Goal: Task Accomplishment & Management: Complete application form

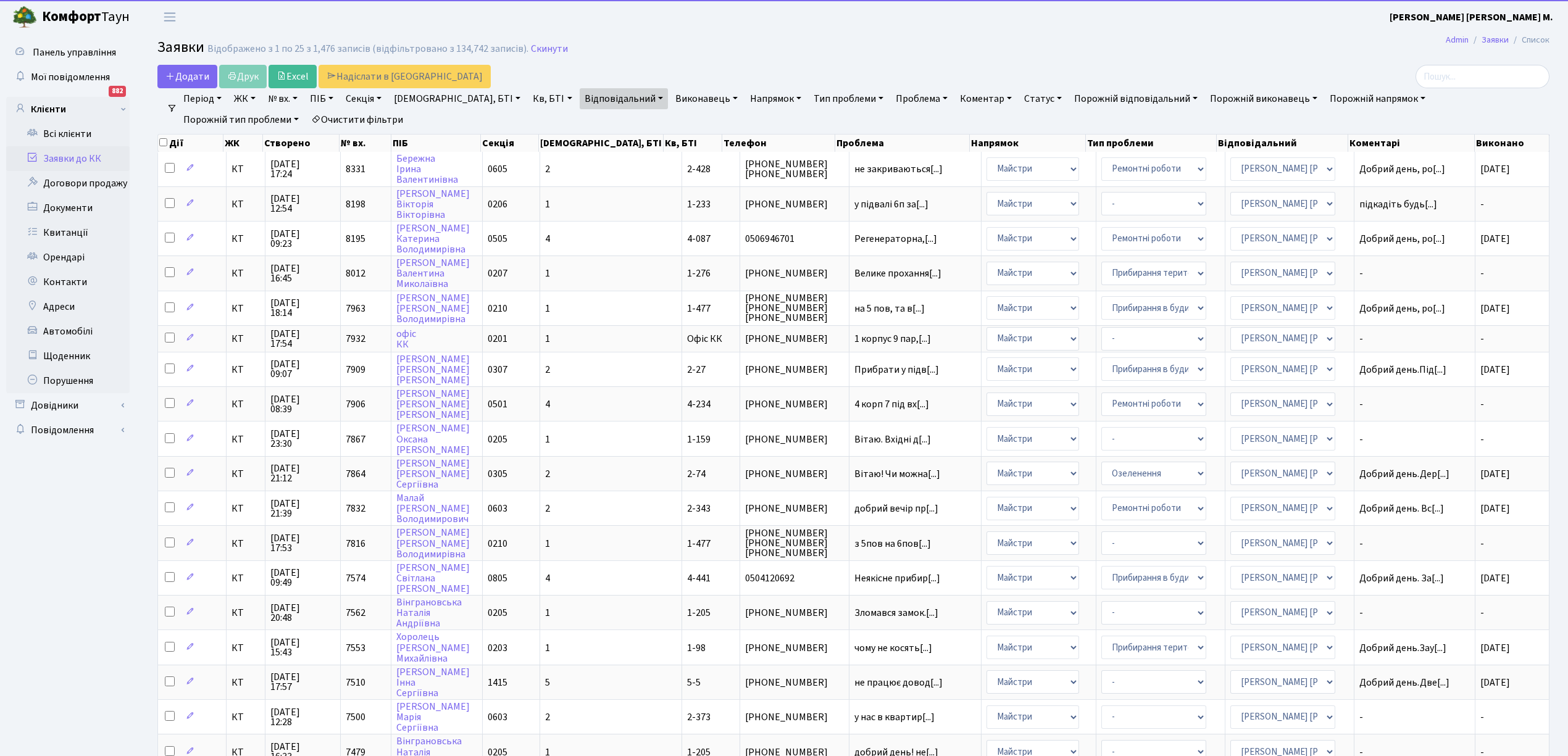
select select "25"
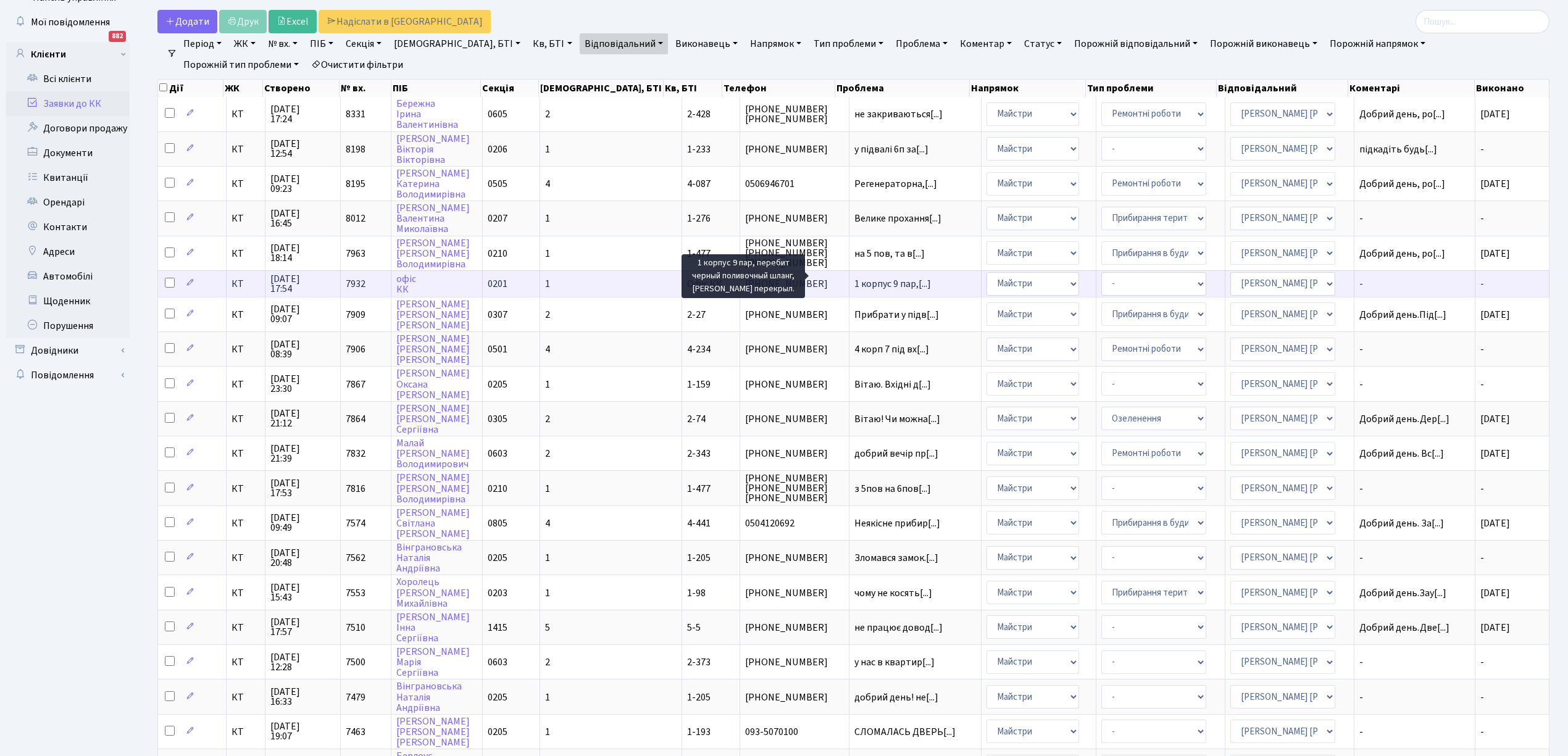
click at [862, 277] on span "1 корпус 9 пар,[...]" at bounding box center [892, 284] width 77 height 14
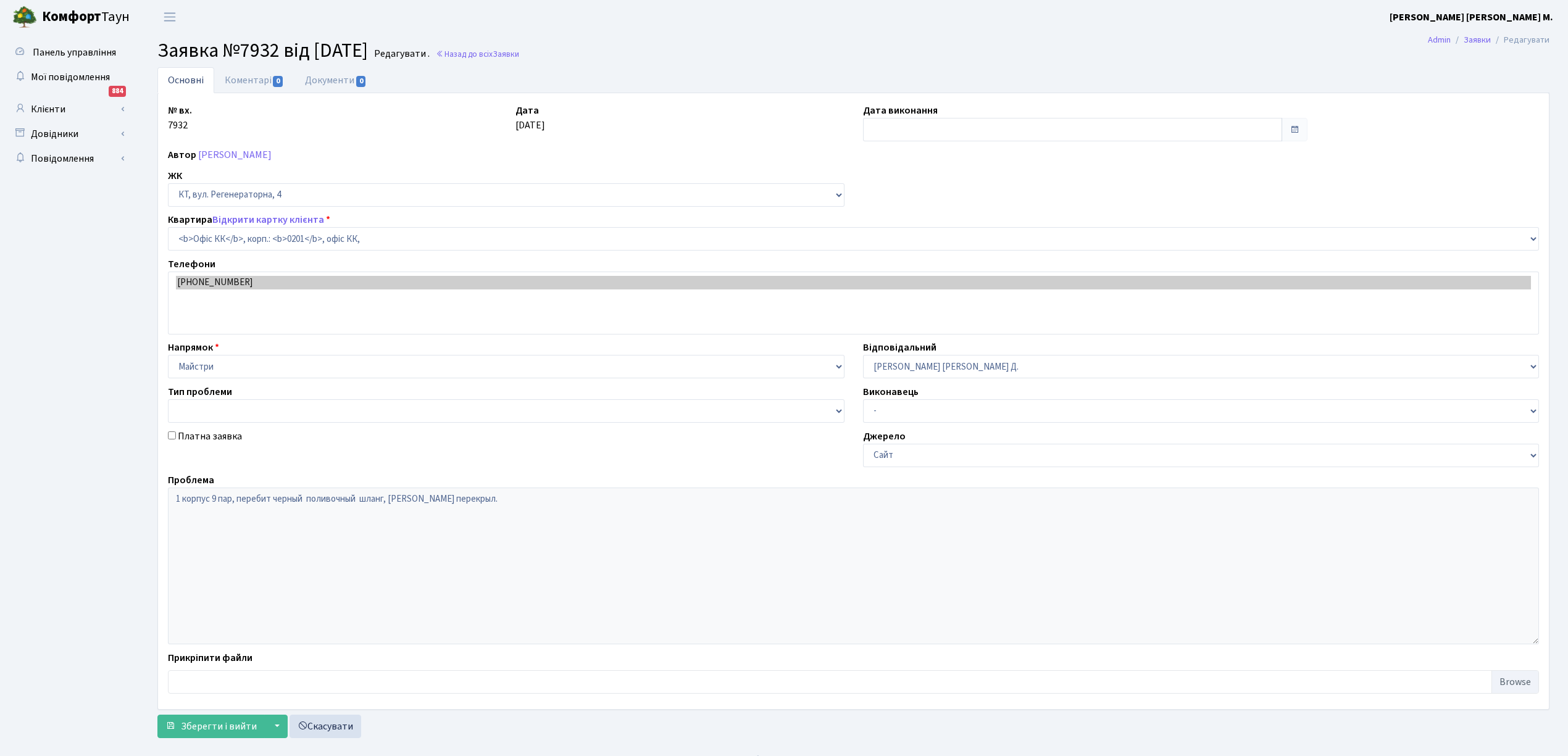
select select "4"
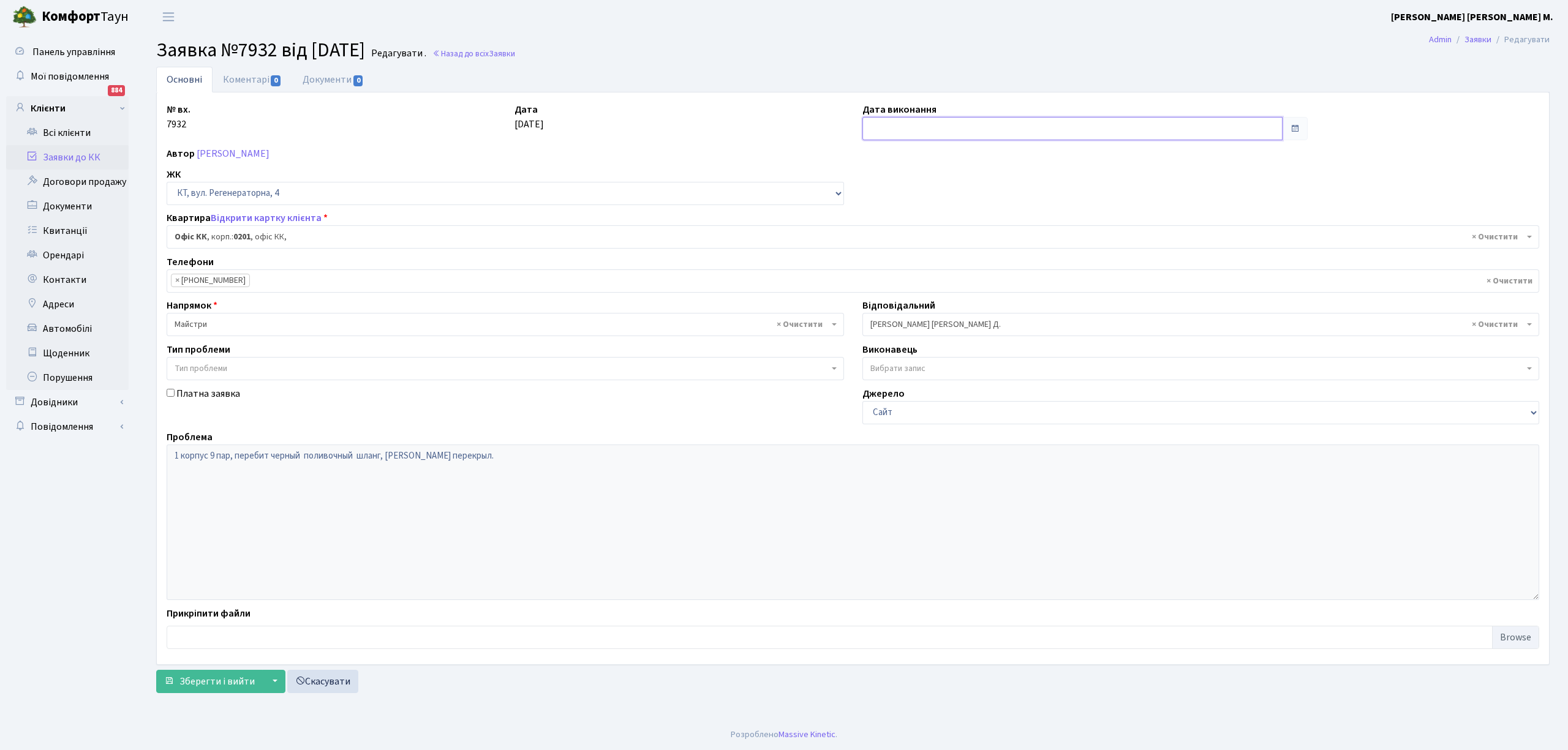
click at [880, 131] on input "text" at bounding box center [1072, 128] width 420 height 23
click at [926, 262] on td "25" at bounding box center [929, 264] width 18 height 18
type input "[DATE]"
click at [210, 688] on span "Зберегти і вийти" at bounding box center [217, 682] width 75 height 13
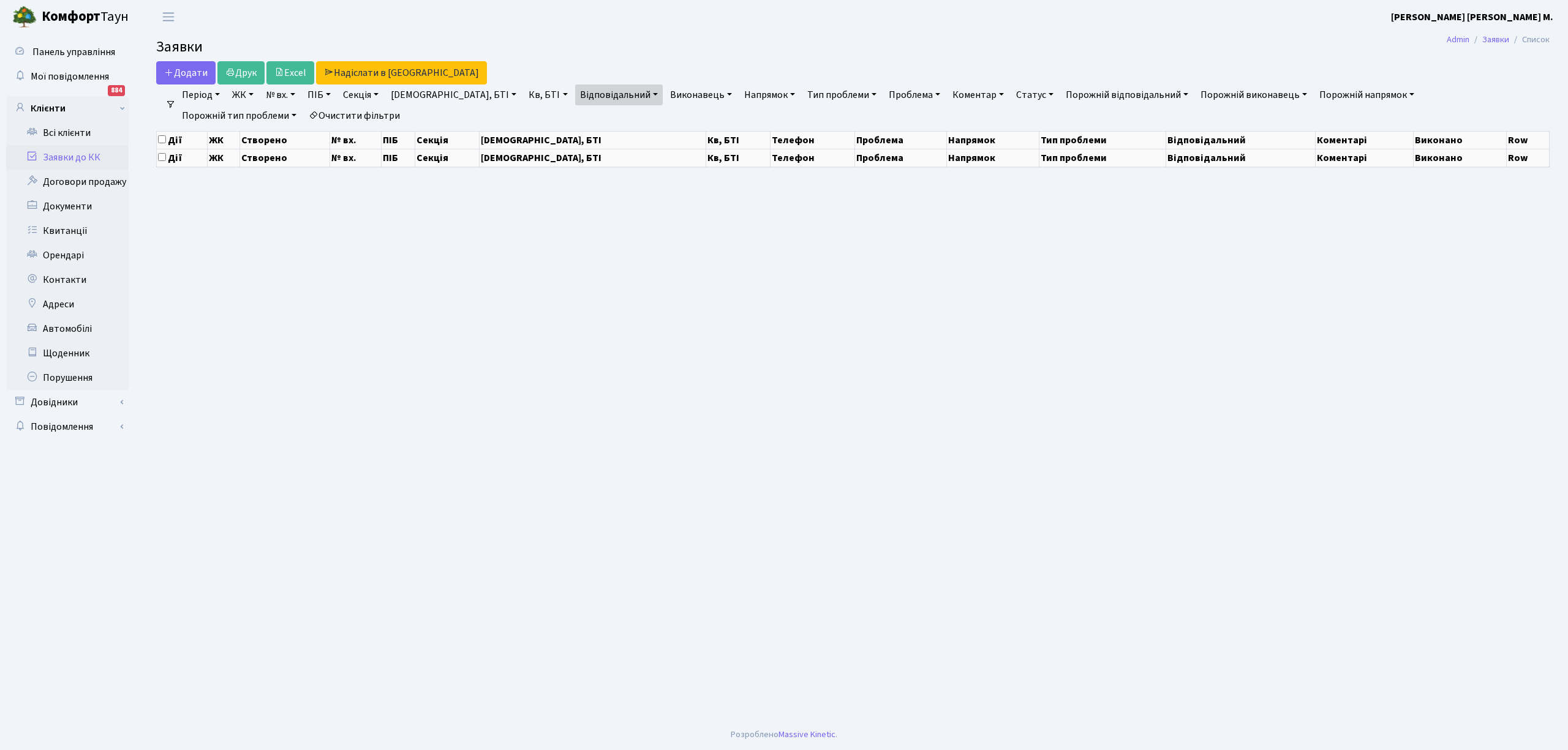
select select "25"
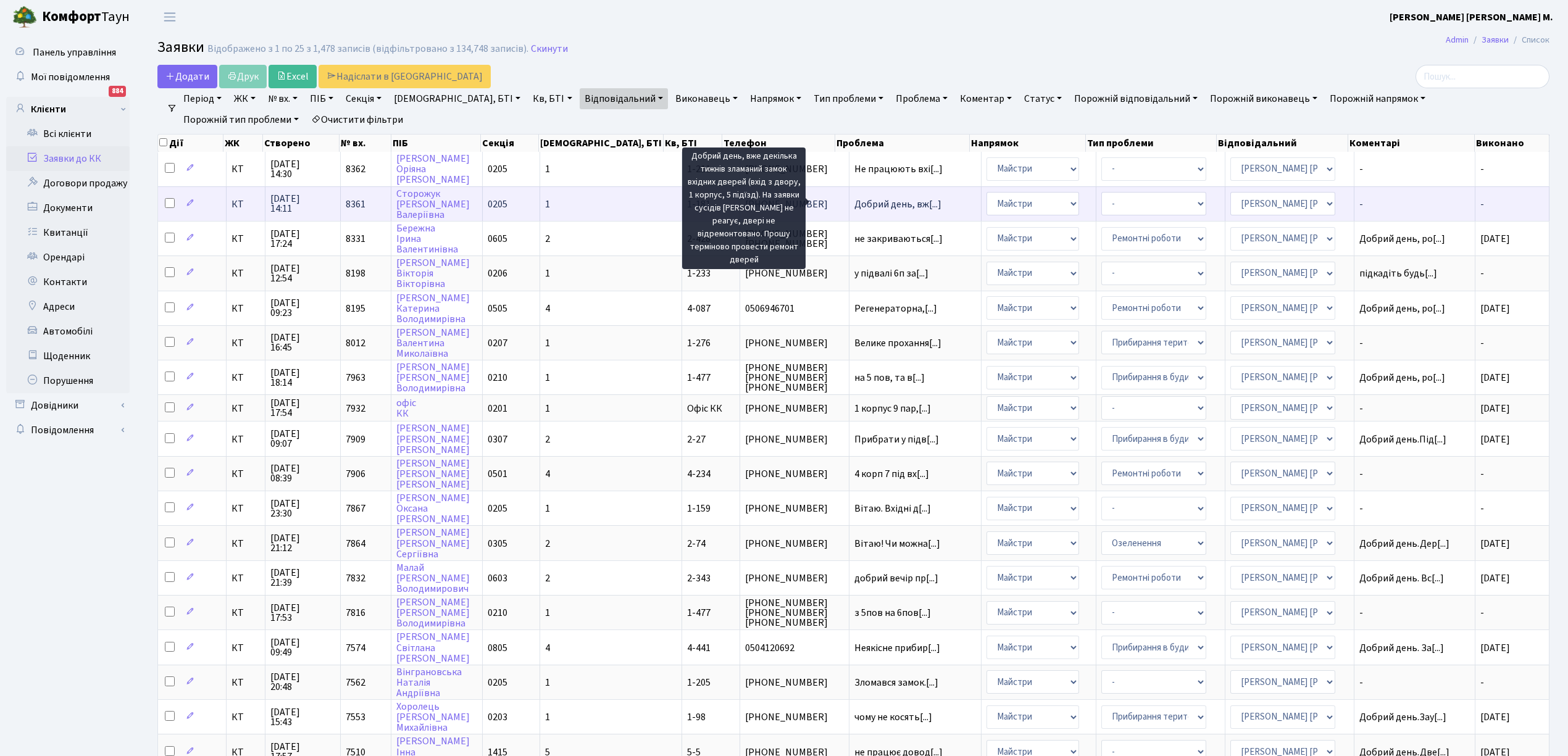
click at [854, 203] on span "Добрий день, вж[...]" at bounding box center [898, 204] width 87 height 14
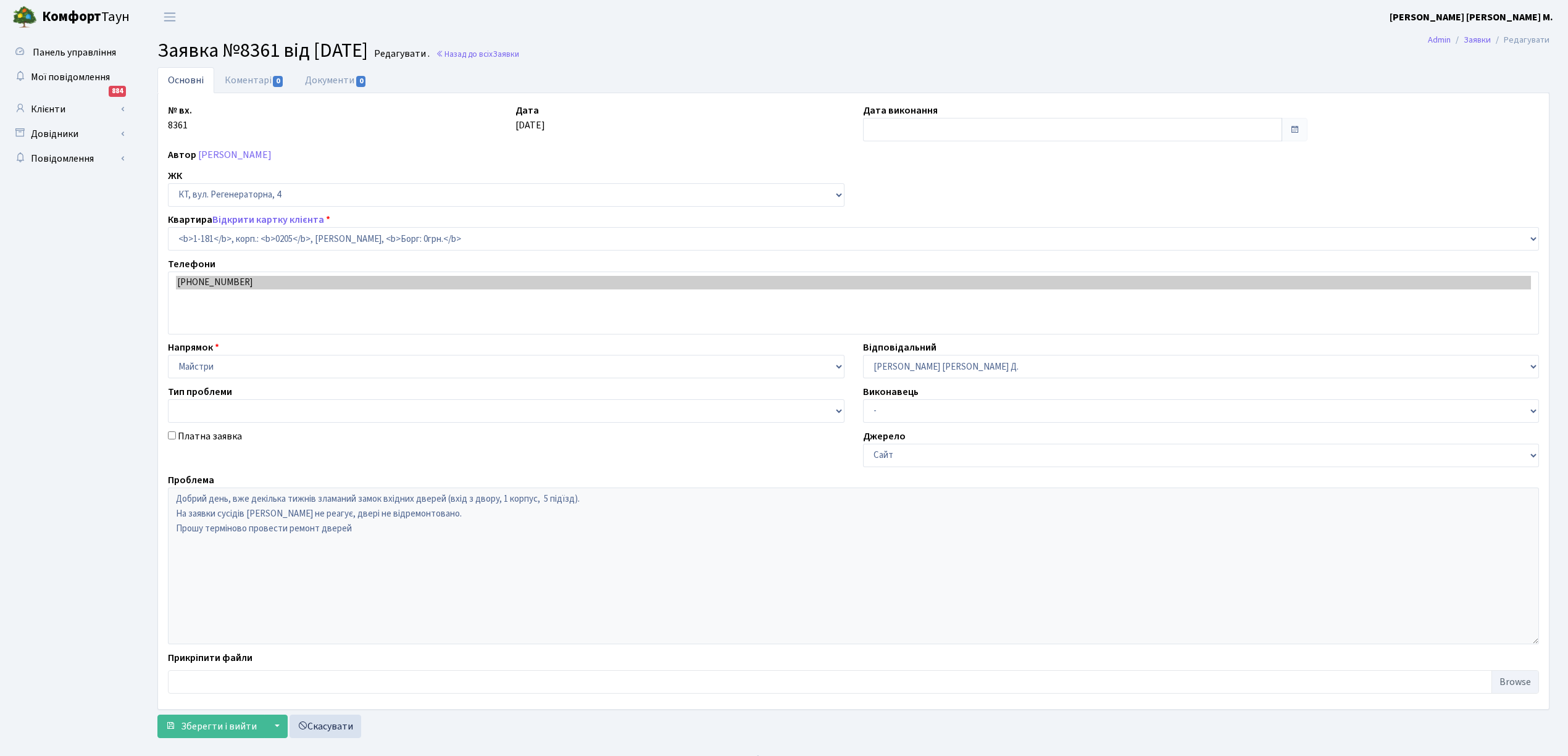
select select "181"
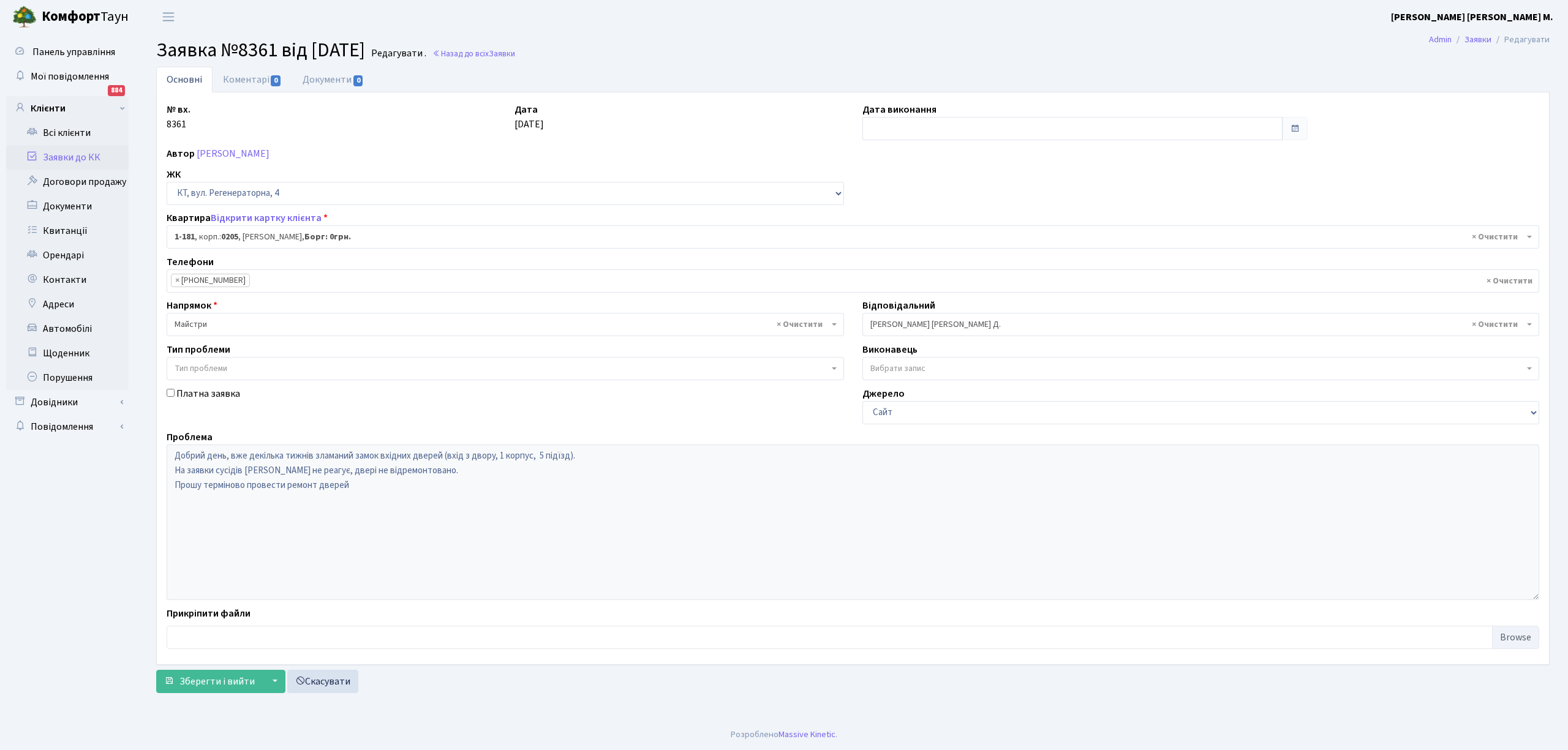
click at [205, 326] on span "× Майстри" at bounding box center [501, 324] width 654 height 13
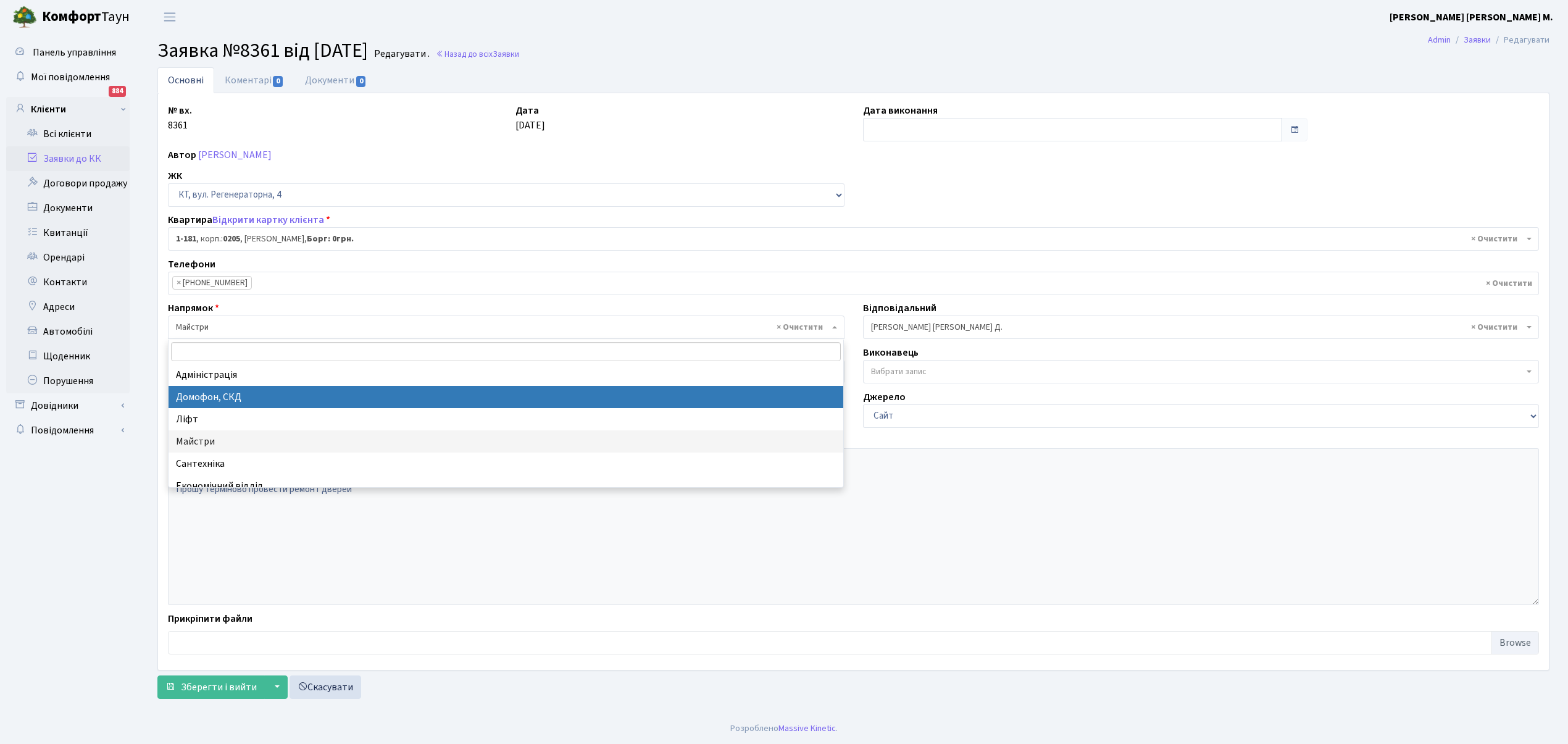
select select "4"
select select
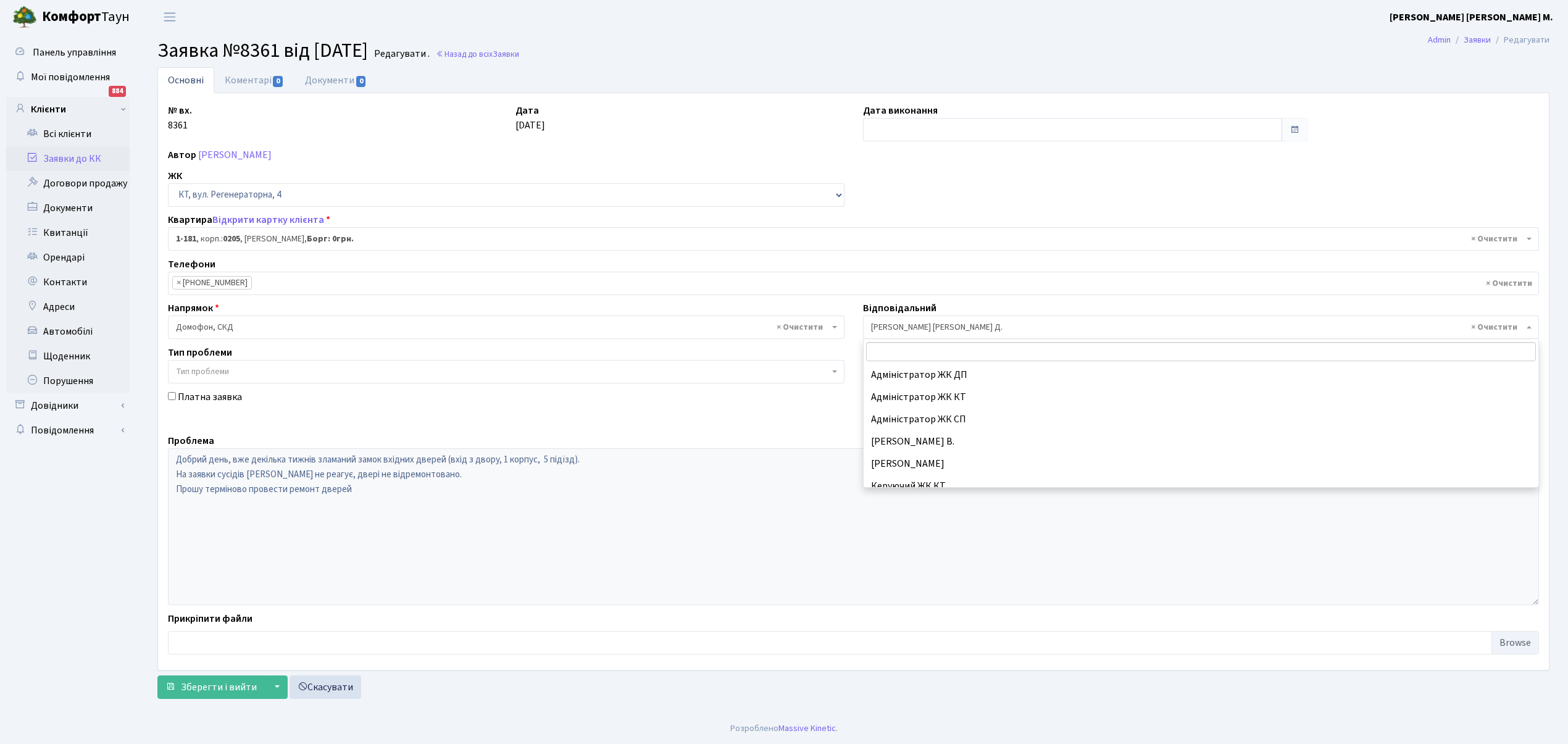
click at [888, 330] on span "× Огеренко В. Д." at bounding box center [1198, 327] width 653 height 13
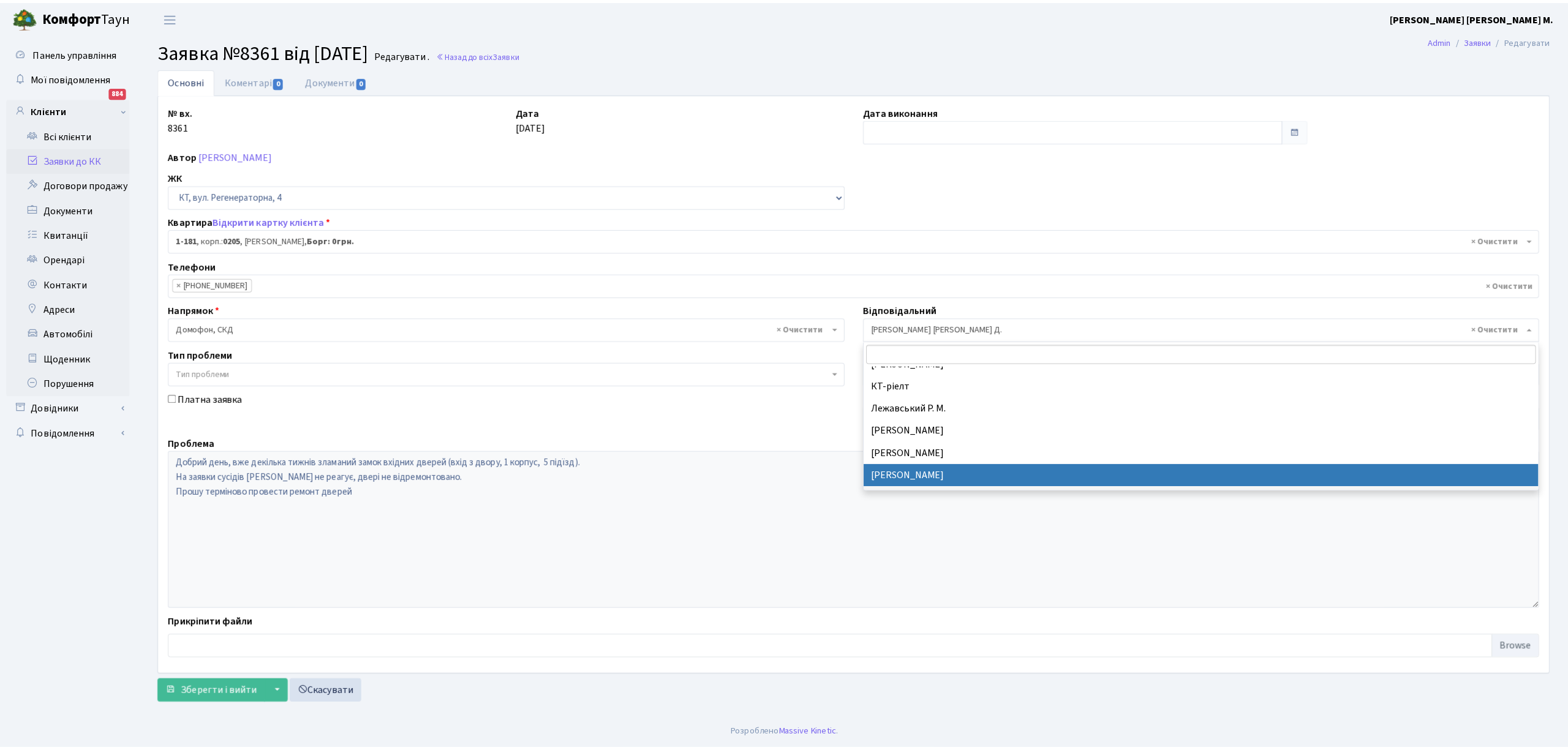
scroll to position [233, 0]
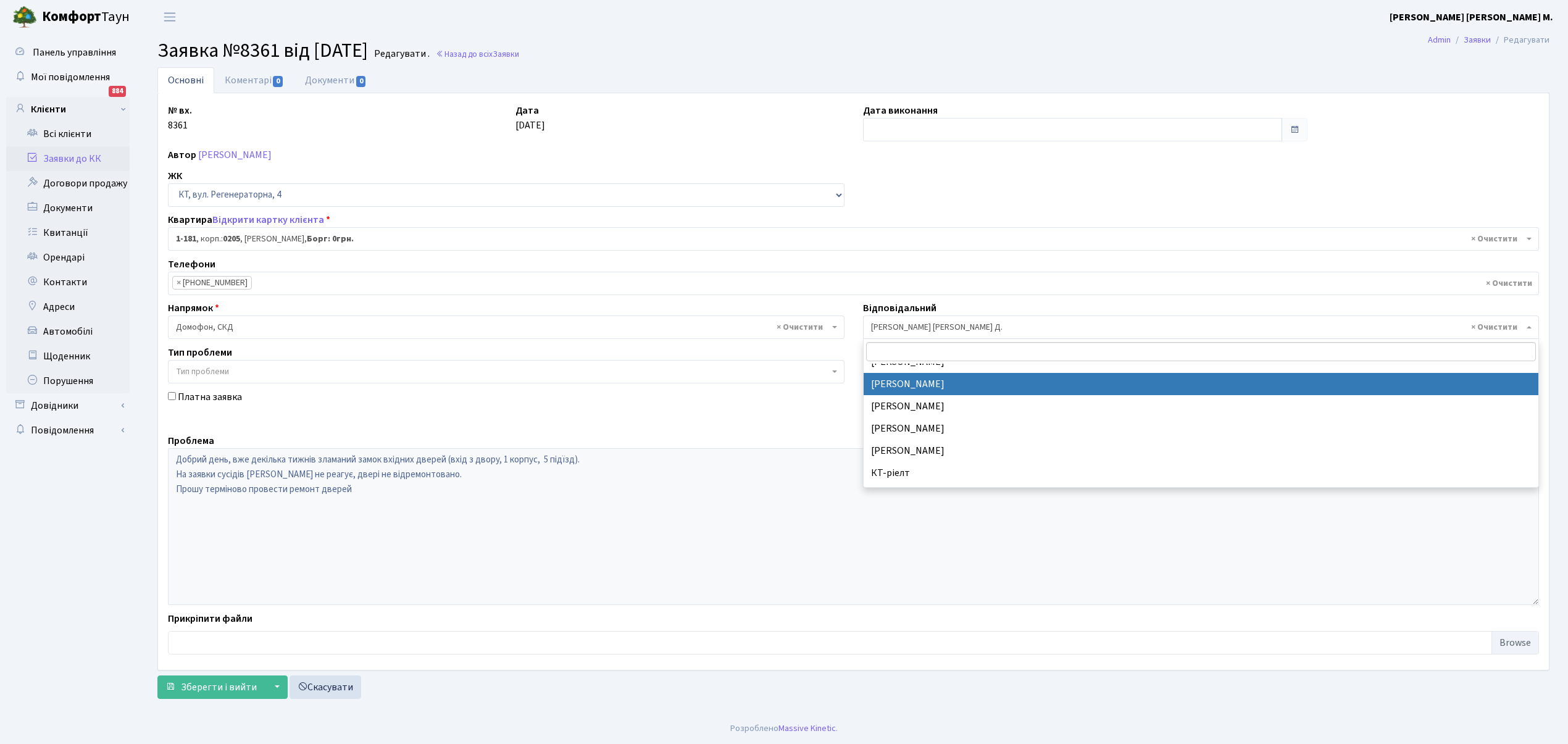
select select "22"
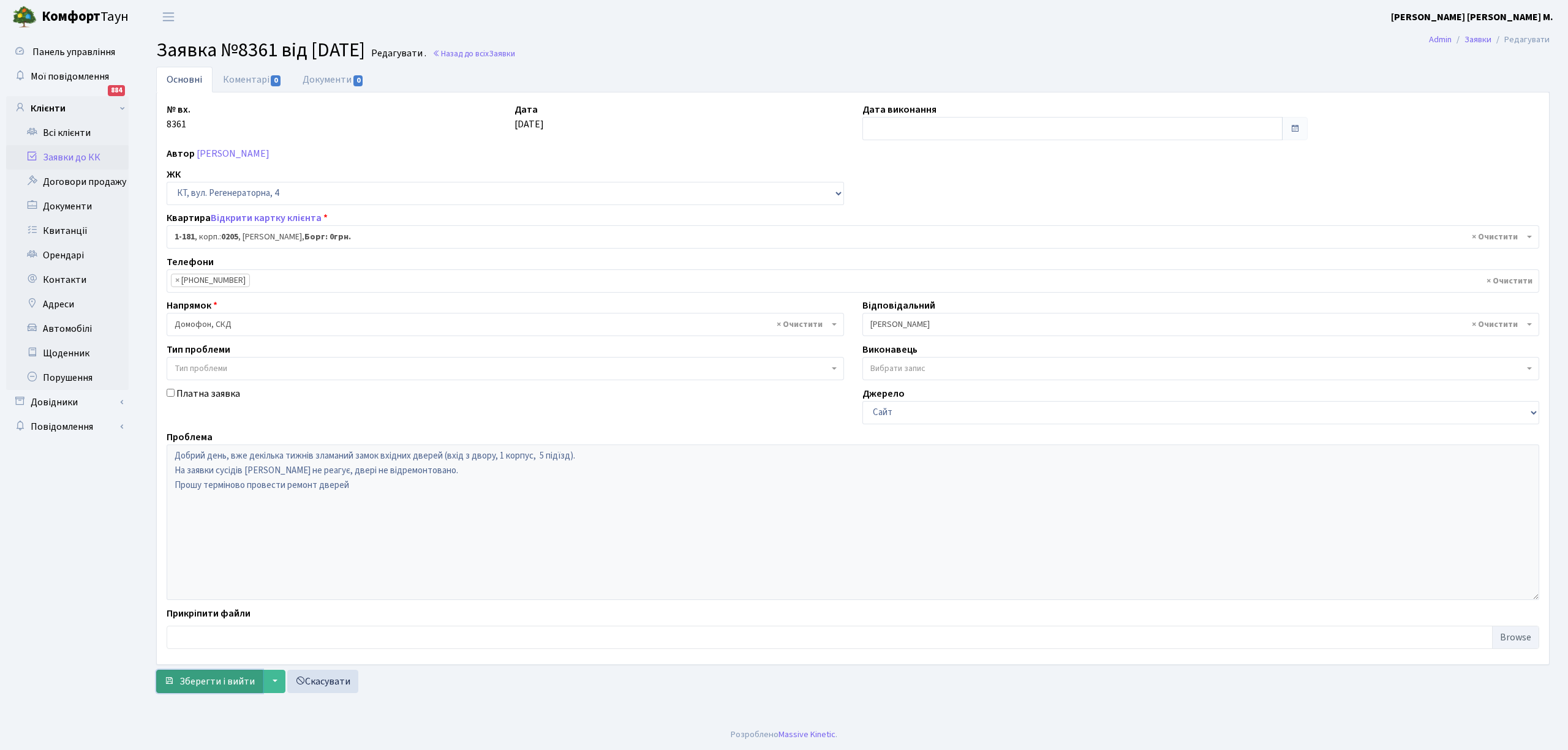
click at [211, 686] on span "Зберегти і вийти" at bounding box center [217, 682] width 75 height 13
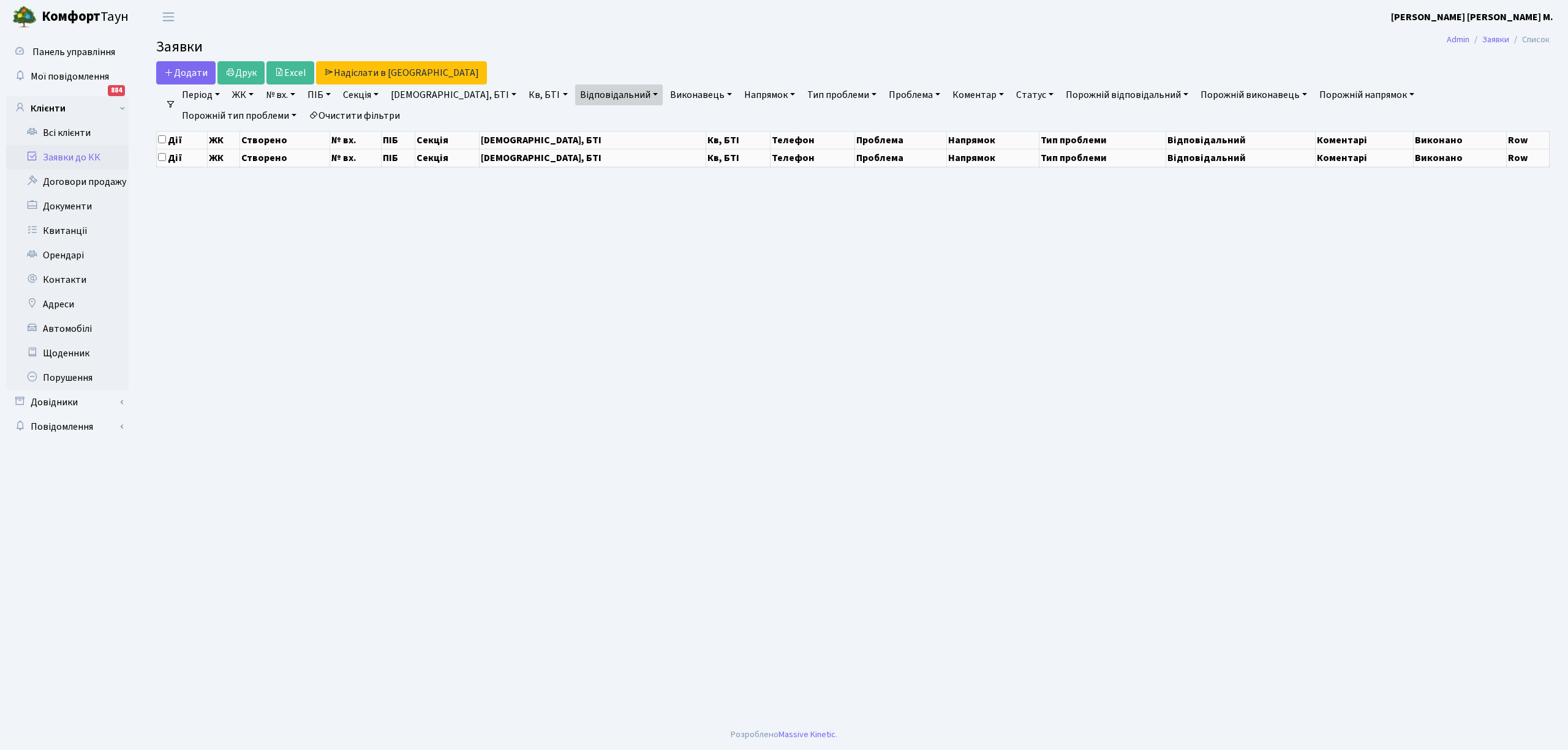
select select "25"
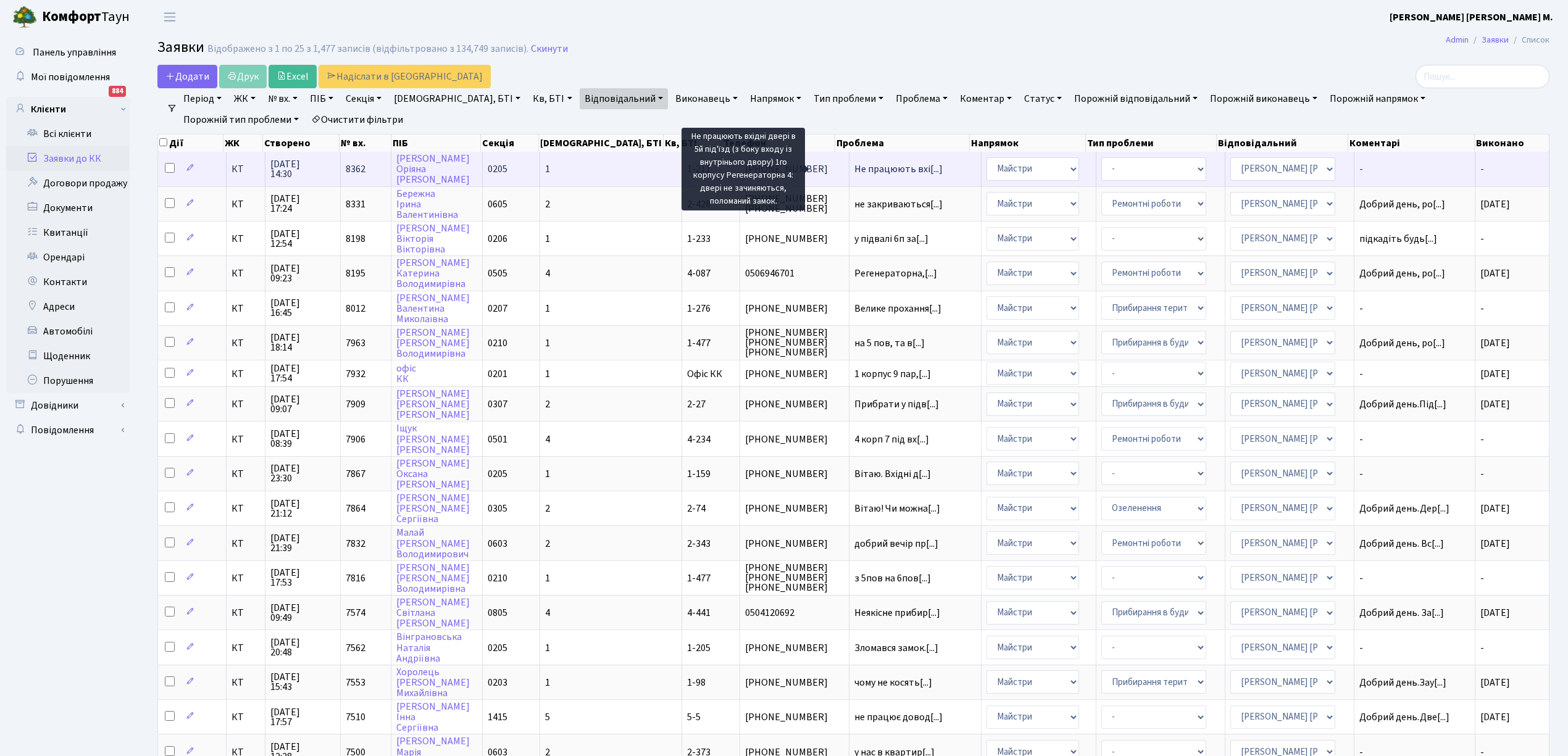
click at [854, 168] on span "Не працюють вхі[...]" at bounding box center [898, 169] width 88 height 14
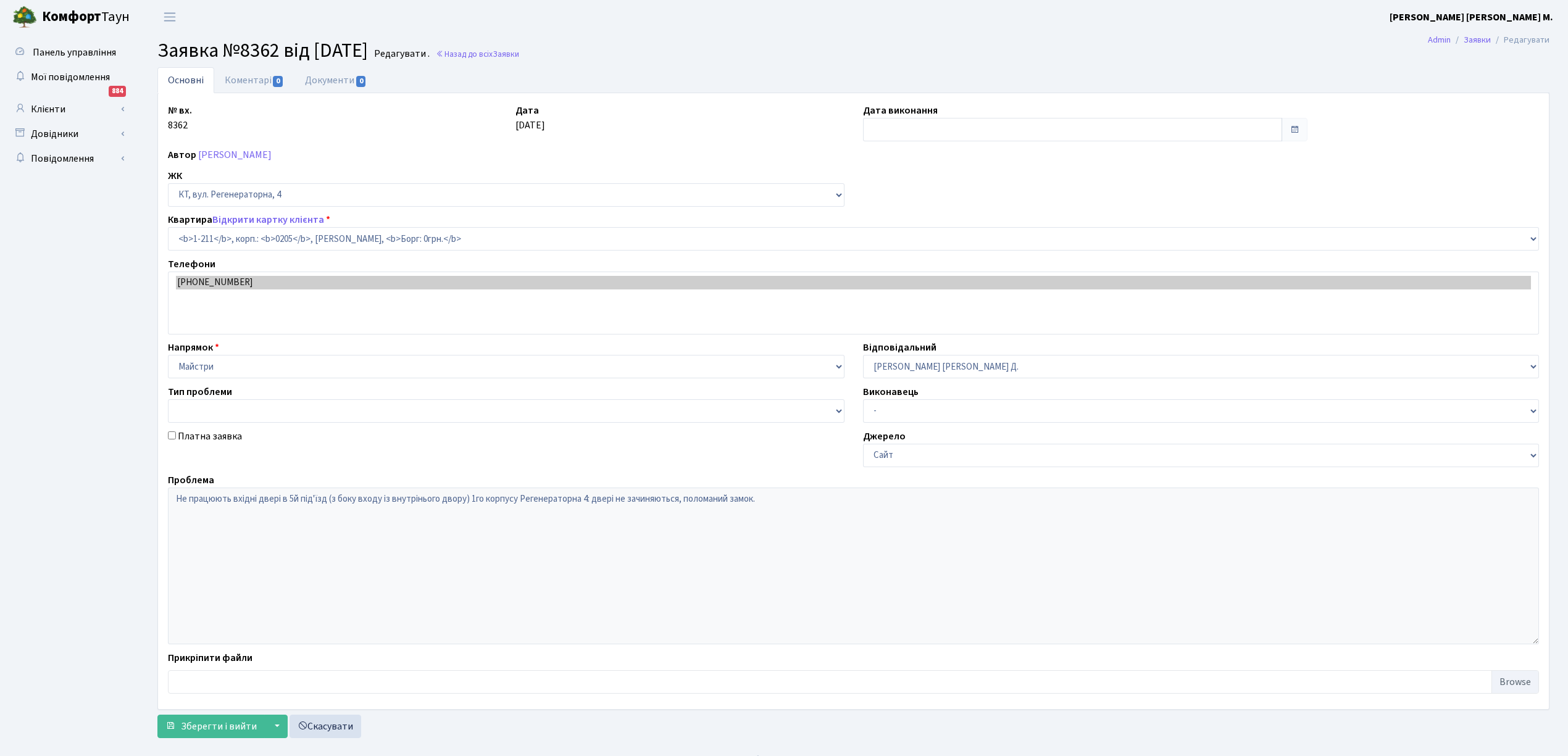
select select "211"
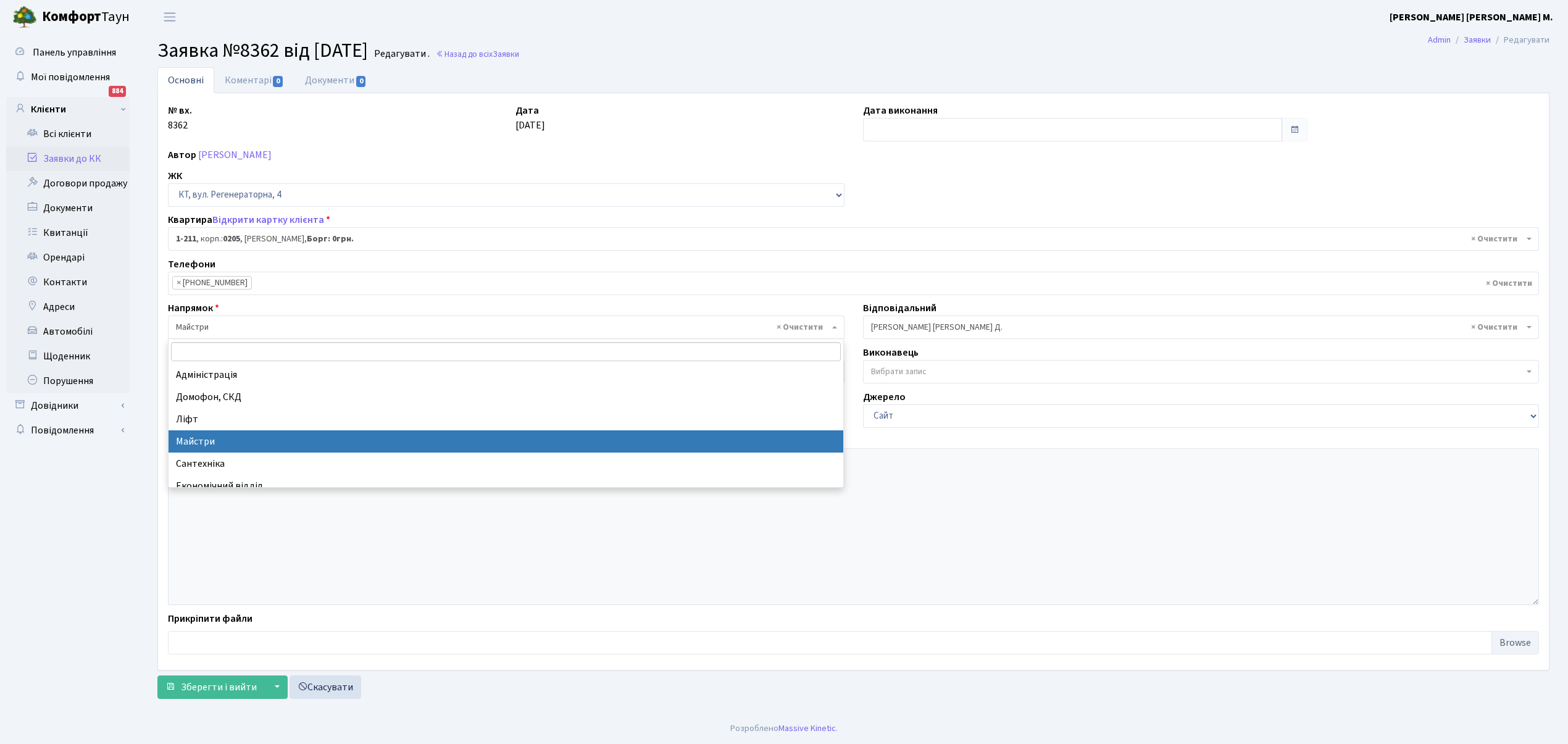
click at [189, 329] on span "× Майстри" at bounding box center [503, 327] width 653 height 13
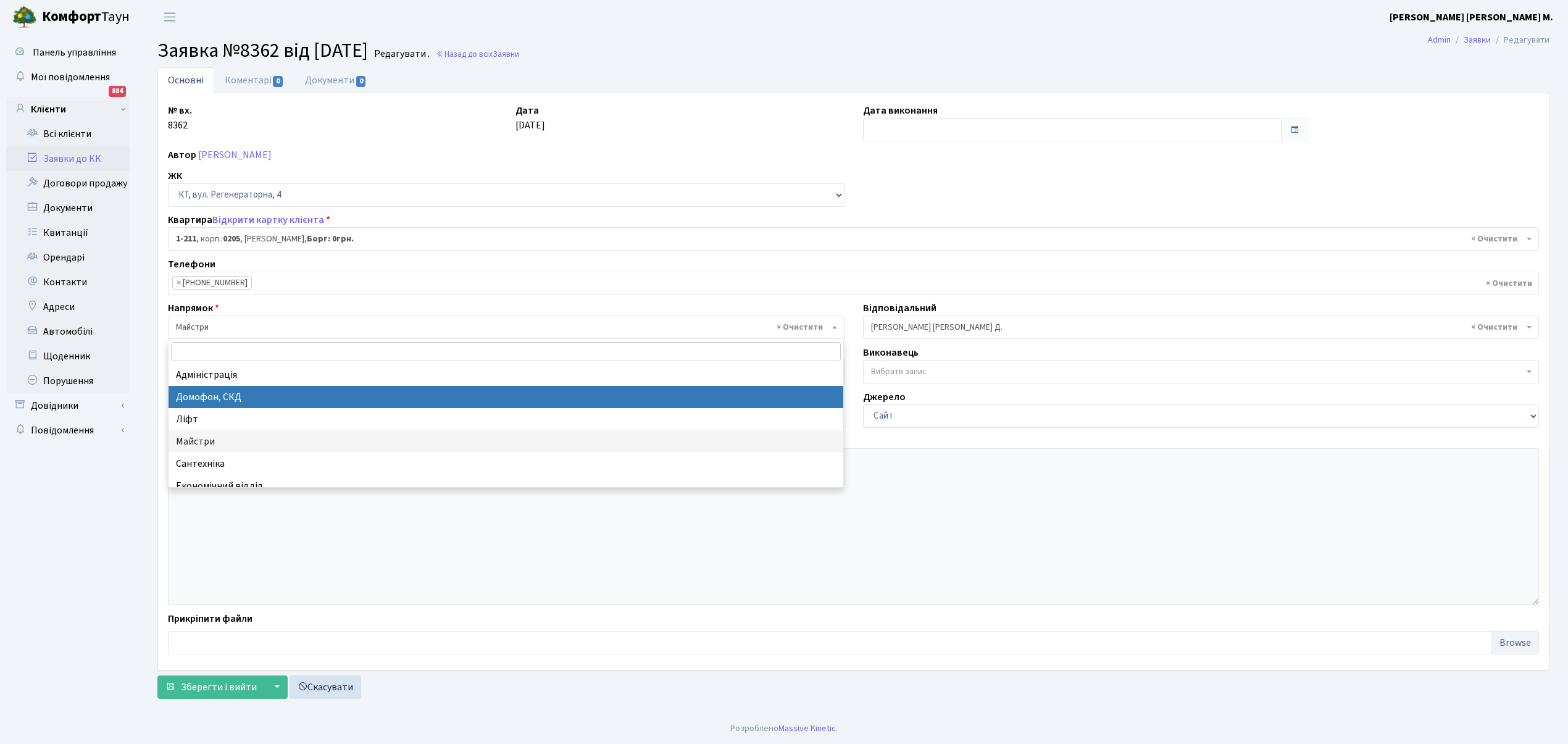
select select "4"
select select
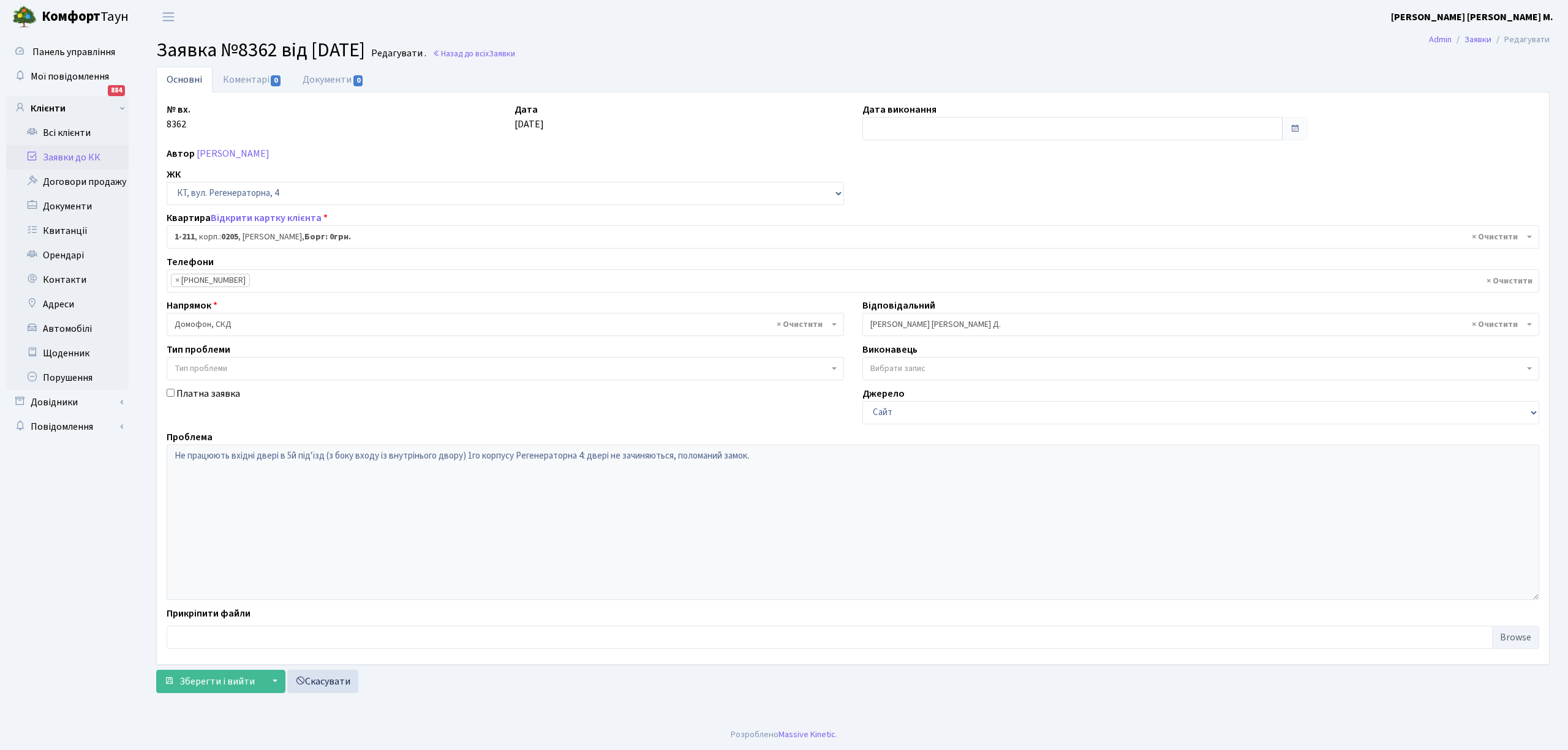
click at [900, 328] on span "× Огеренко В. Д." at bounding box center [1197, 324] width 654 height 13
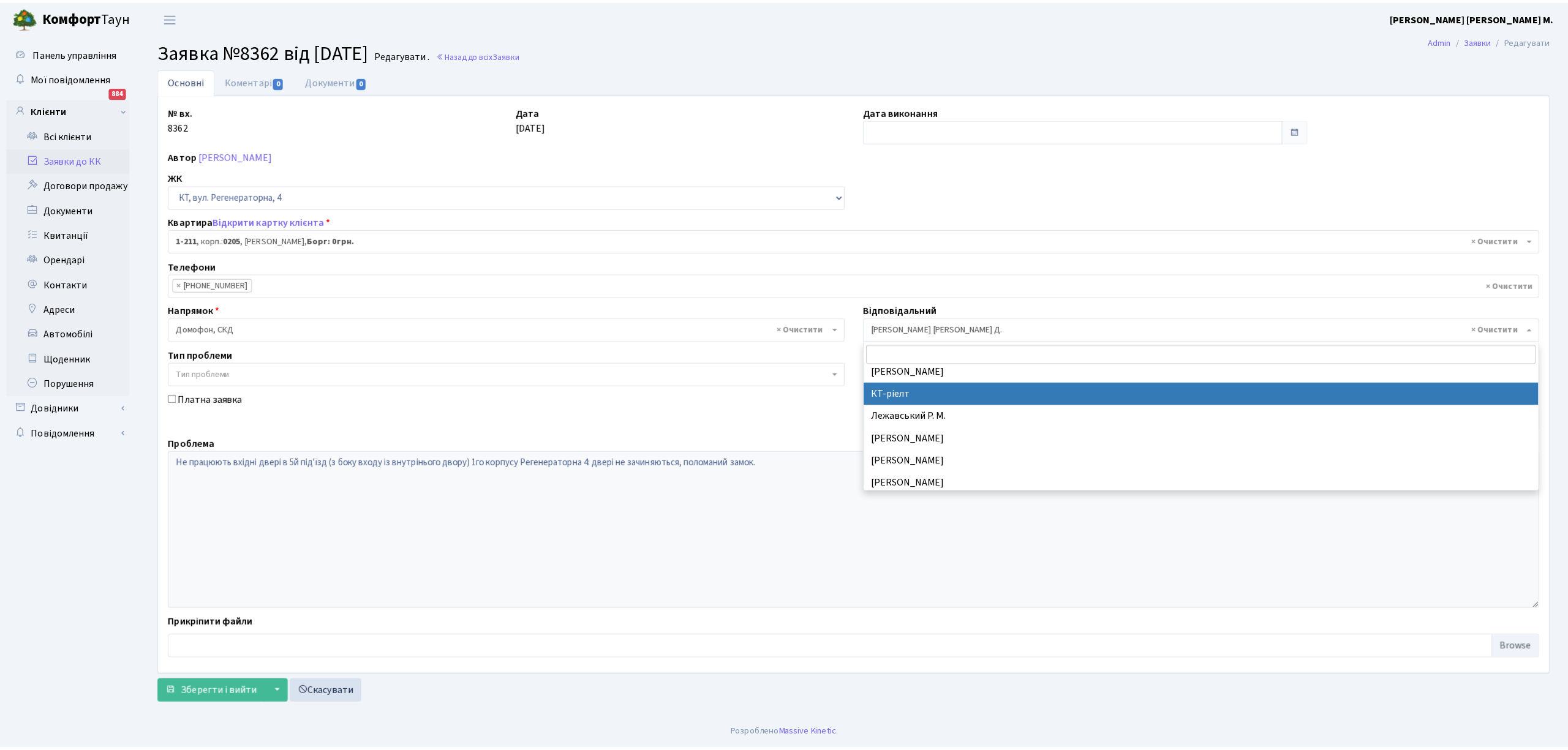
scroll to position [233, 0]
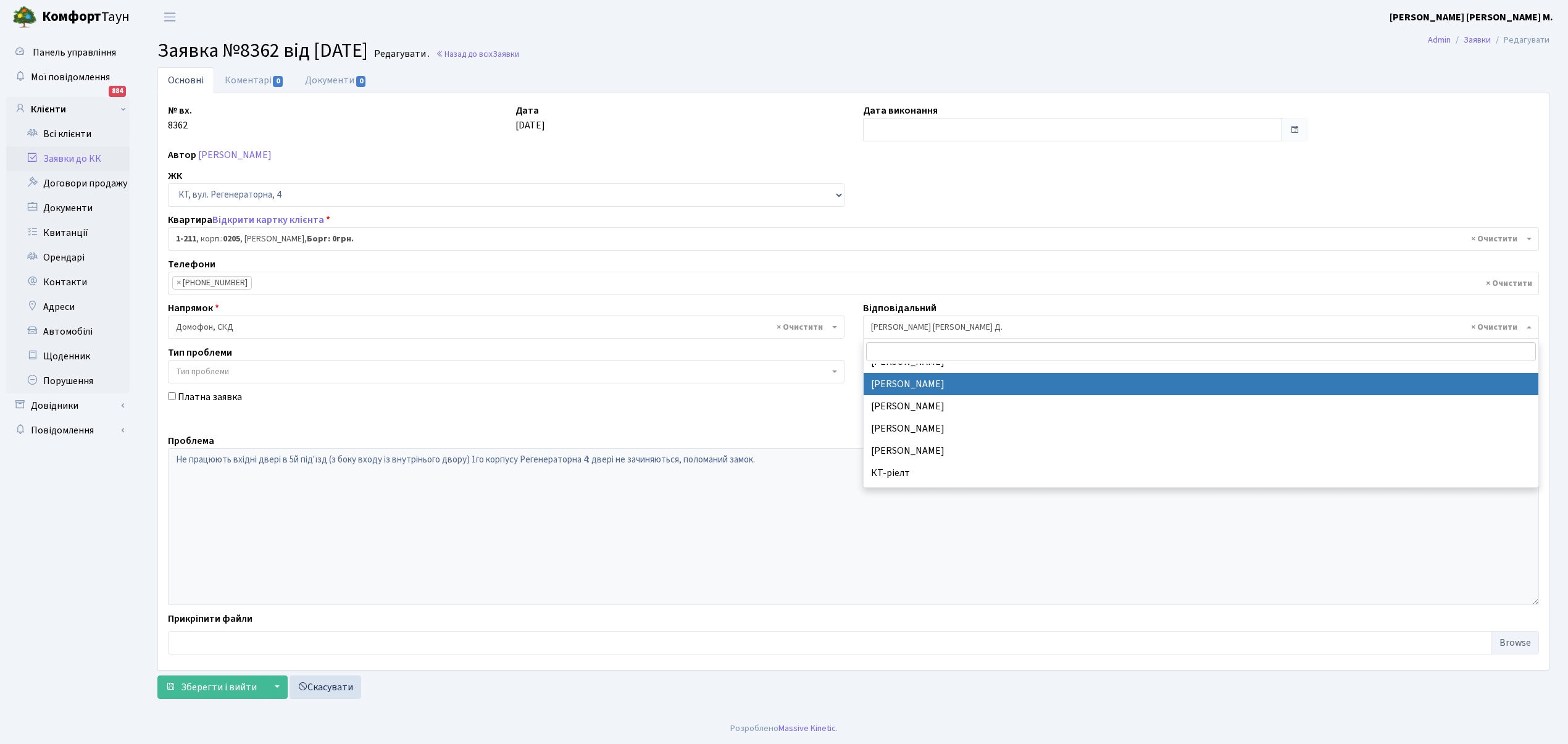
select select "22"
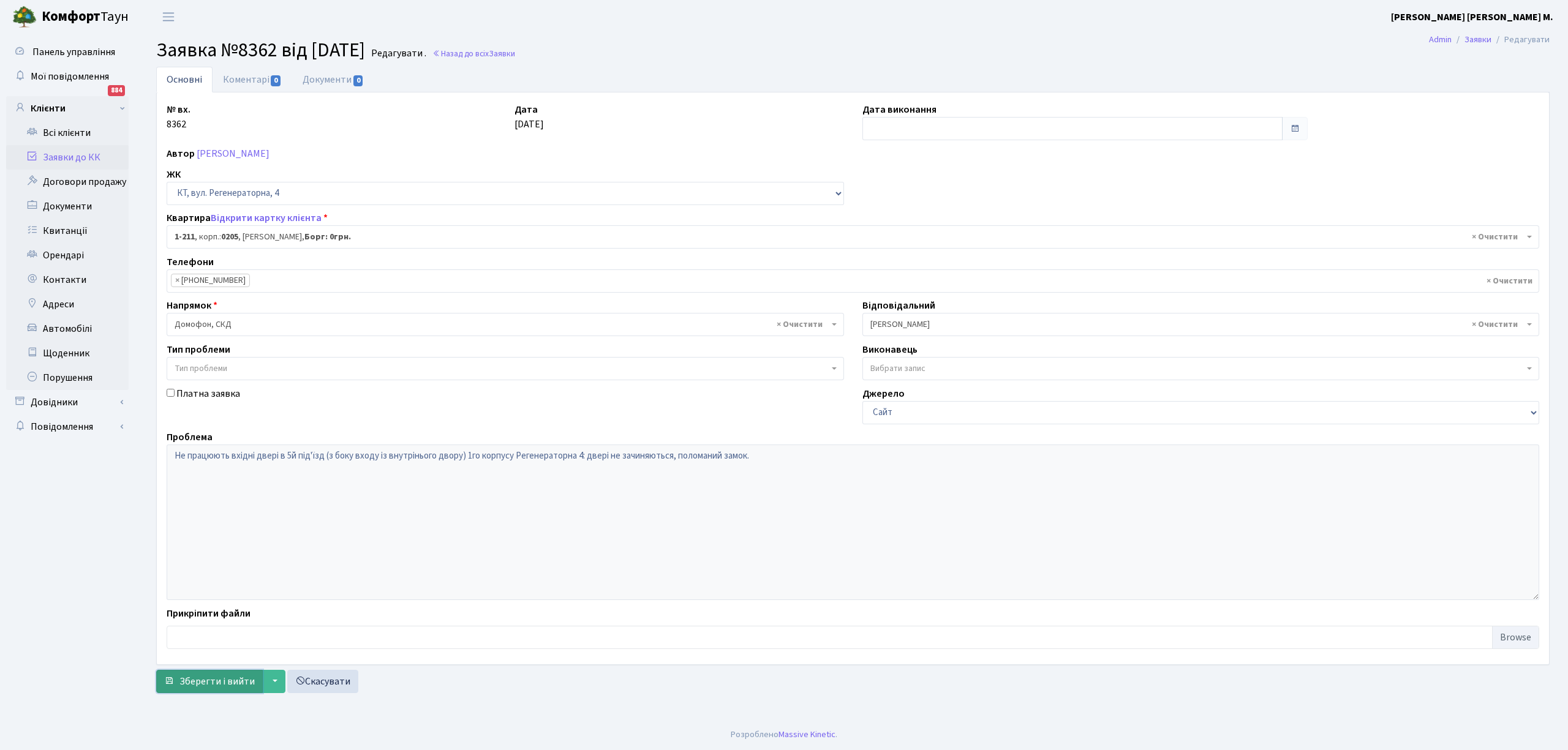
click at [196, 681] on span "Зберегти і вийти" at bounding box center [217, 682] width 75 height 13
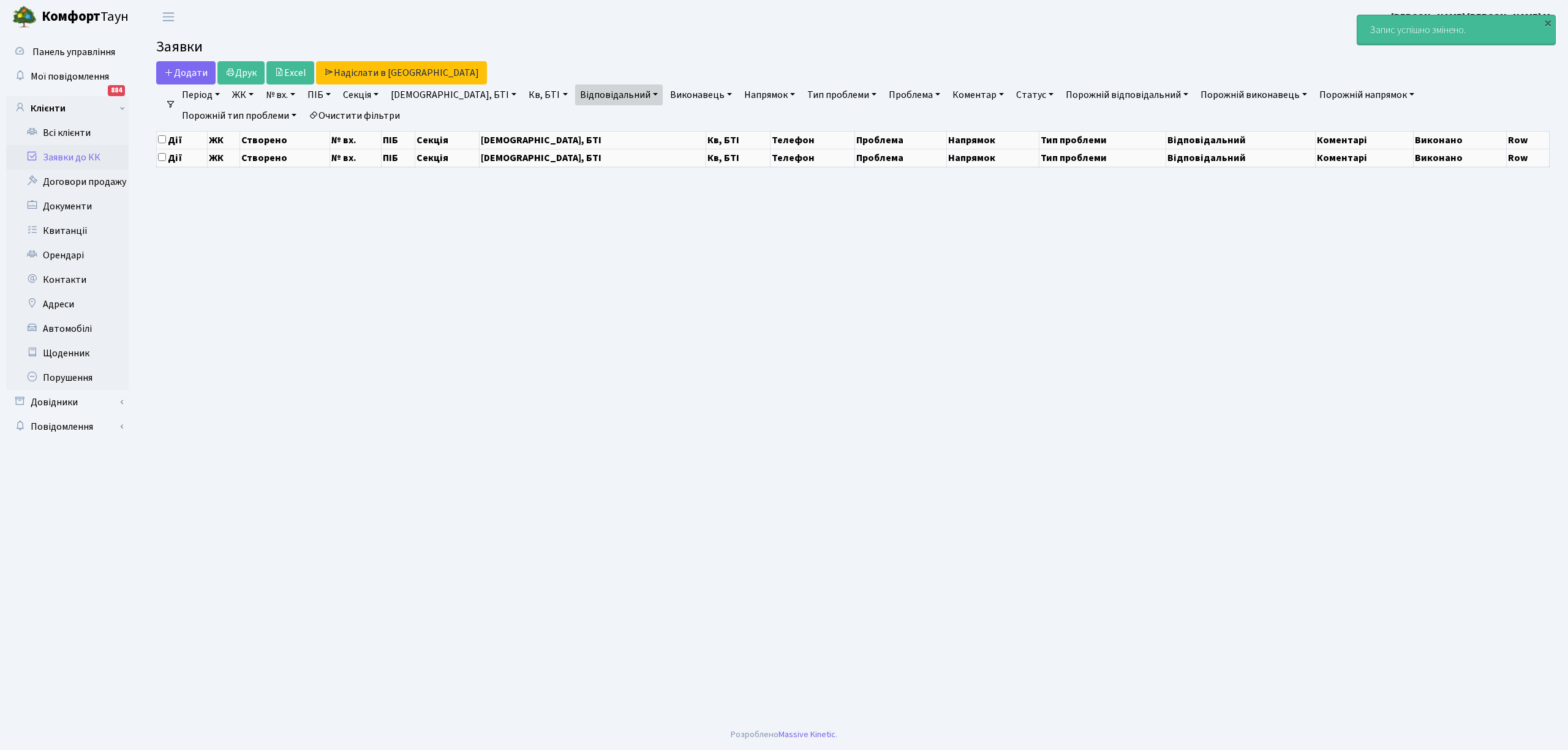
select select "25"
